Goal: Task Accomplishment & Management: Manage account settings

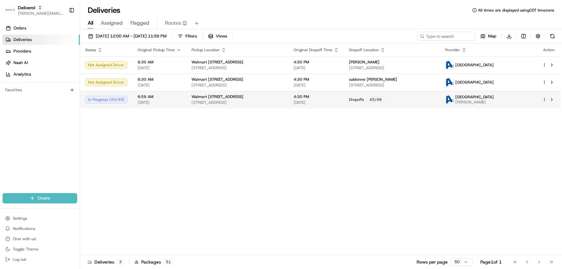
click at [110, 99] on div "In Progress ( 45 / 49 )" at bounding box center [106, 100] width 42 height 8
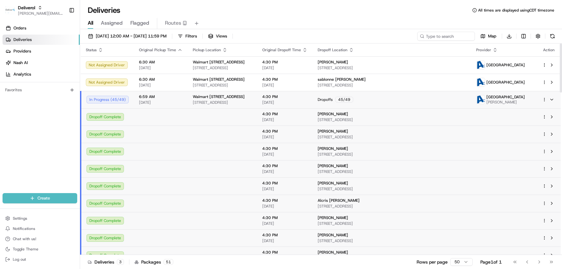
click at [544, 99] on html "Deliverol chris.sexton@deliverol.com Toggle Sidebar Orders Deliveries Providers…" at bounding box center [281, 134] width 562 height 269
click at [527, 119] on span "Delivery Details" at bounding box center [516, 119] width 29 height 5
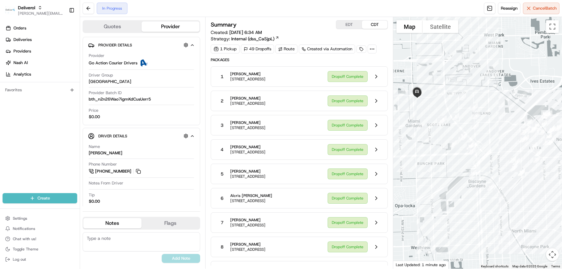
click at [263, 94] on div "2 [PERSON_NAME] [STREET_ADDRESS] Dropoff Complete" at bounding box center [299, 101] width 177 height 20
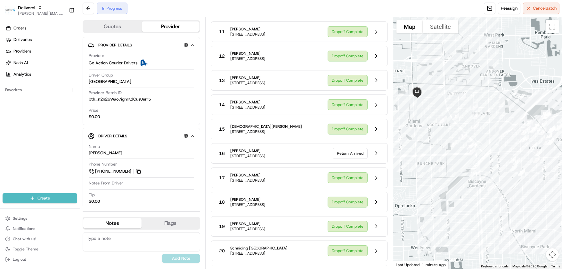
scroll to position [320, 0]
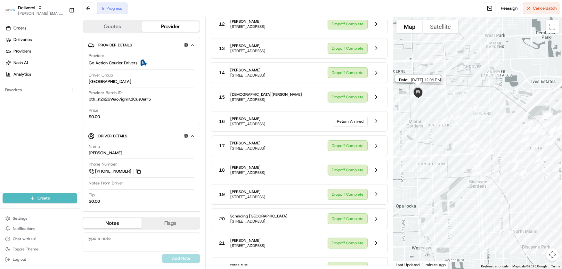
click at [417, 94] on img at bounding box center [418, 92] width 18 height 18
click at [376, 127] on button at bounding box center [376, 121] width 12 height 12
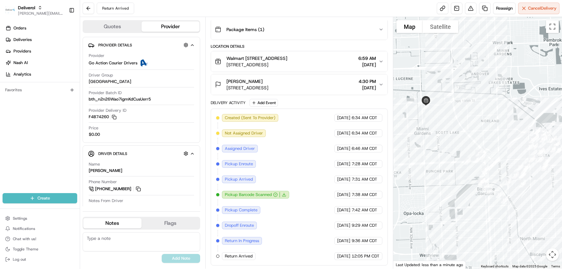
scroll to position [126, 0]
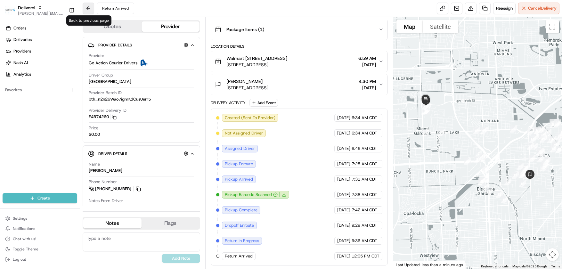
click at [88, 9] on button at bounding box center [89, 9] width 12 height 12
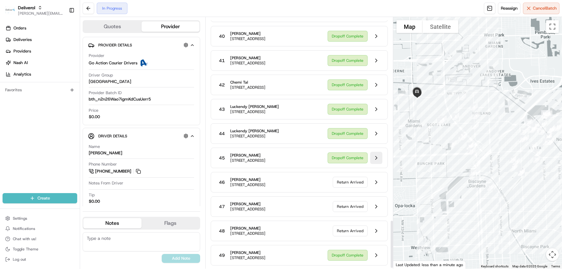
scroll to position [1063, 0]
click at [356, 176] on div "Return Arrived" at bounding box center [358, 182] width 50 height 12
click at [376, 176] on button at bounding box center [376, 182] width 12 height 12
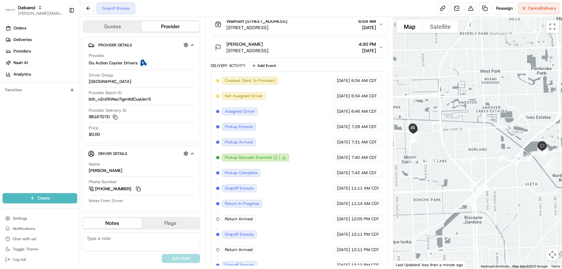
scroll to position [172, 0]
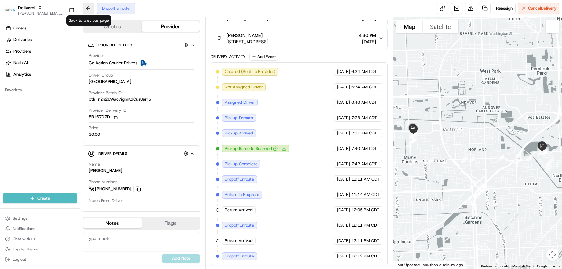
click at [89, 7] on button at bounding box center [89, 9] width 12 height 12
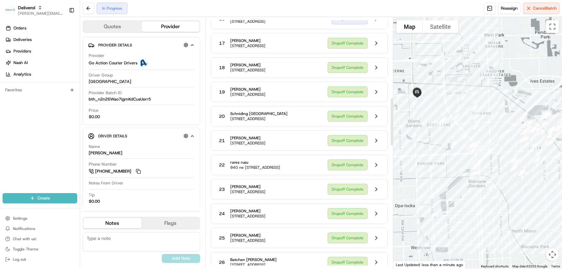
scroll to position [455, 0]
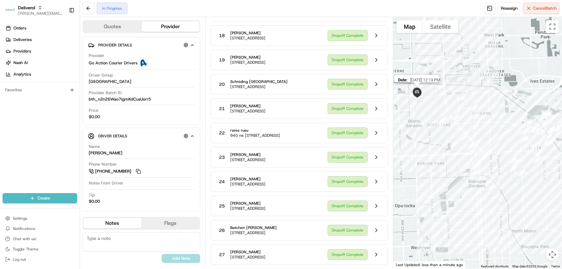
click at [415, 92] on img at bounding box center [417, 92] width 18 height 18
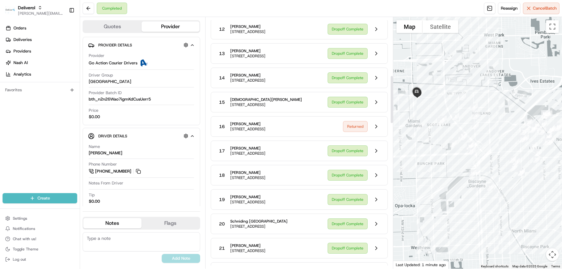
scroll to position [295, 0]
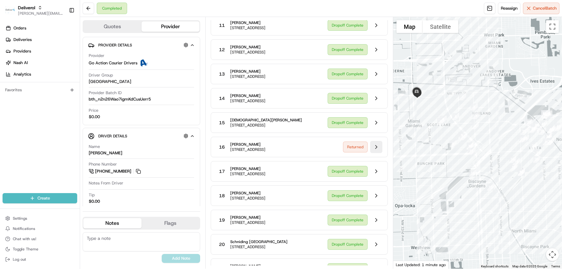
click at [377, 153] on button at bounding box center [376, 147] width 12 height 12
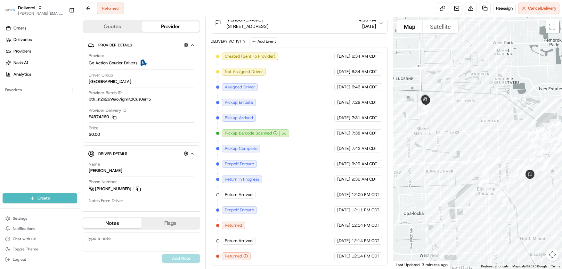
scroll to position [188, 0]
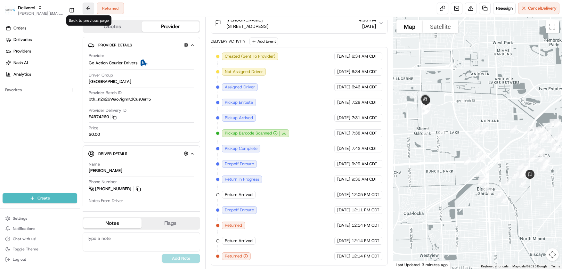
click at [89, 9] on button at bounding box center [89, 9] width 12 height 12
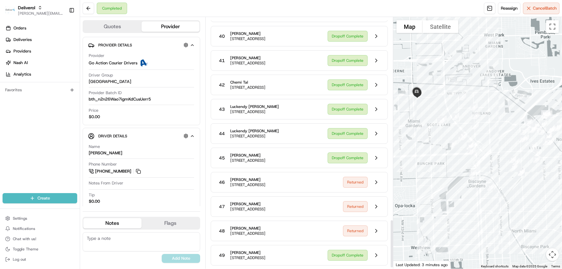
scroll to position [1063, 0]
